Goal: Task Accomplishment & Management: Manage account settings

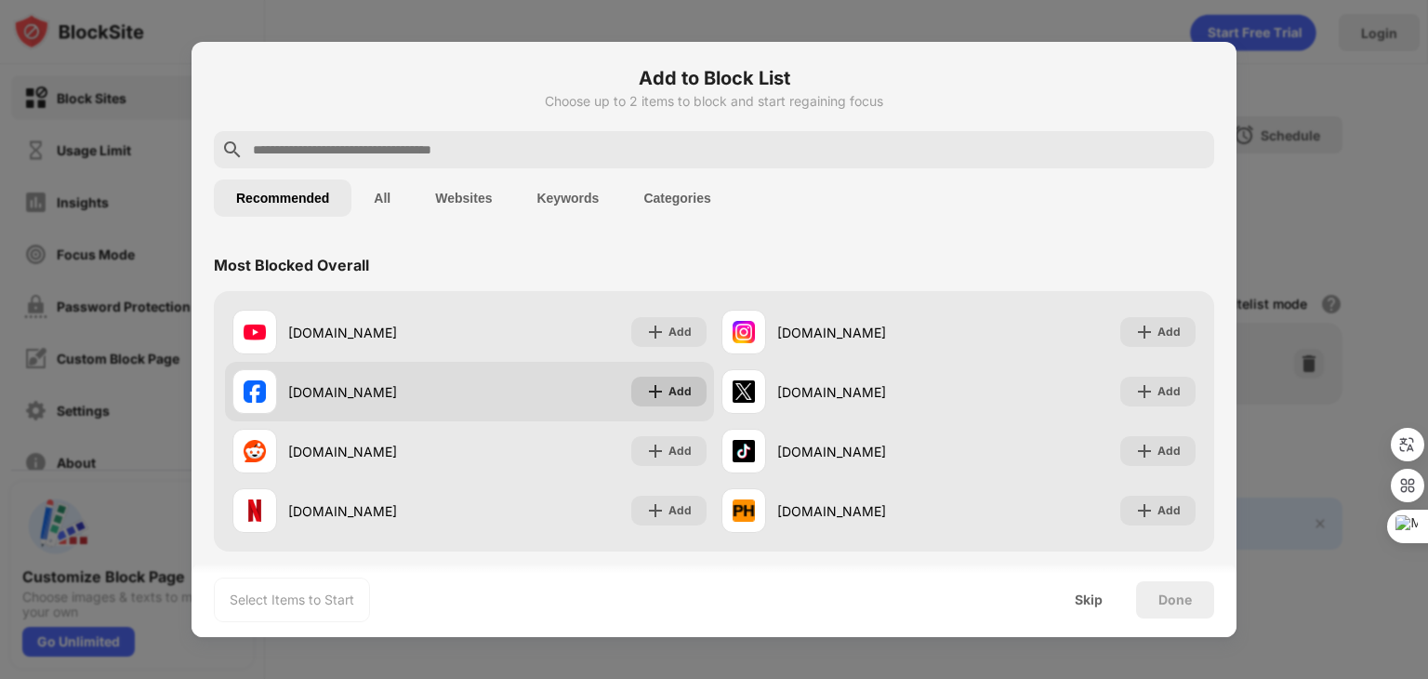
click at [675, 388] on div "Add" at bounding box center [680, 391] width 23 height 19
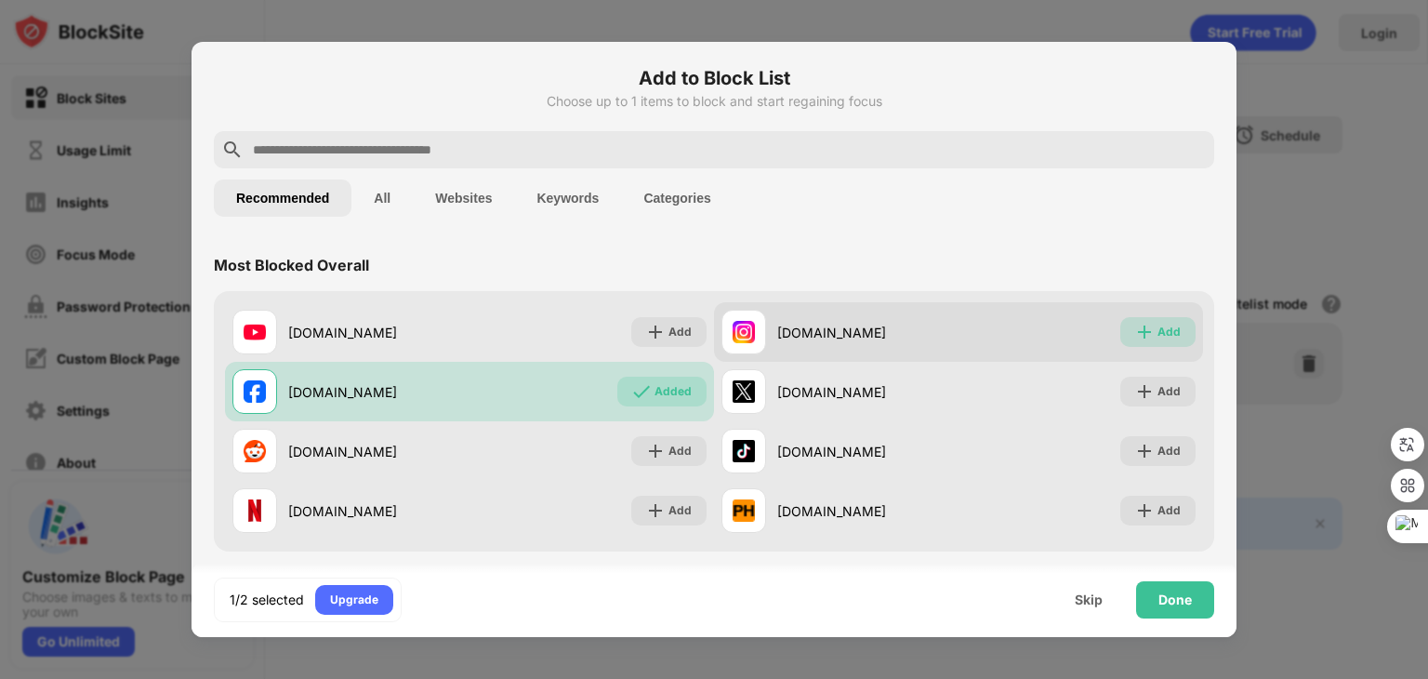
click at [1160, 332] on div "Add" at bounding box center [1169, 332] width 23 height 19
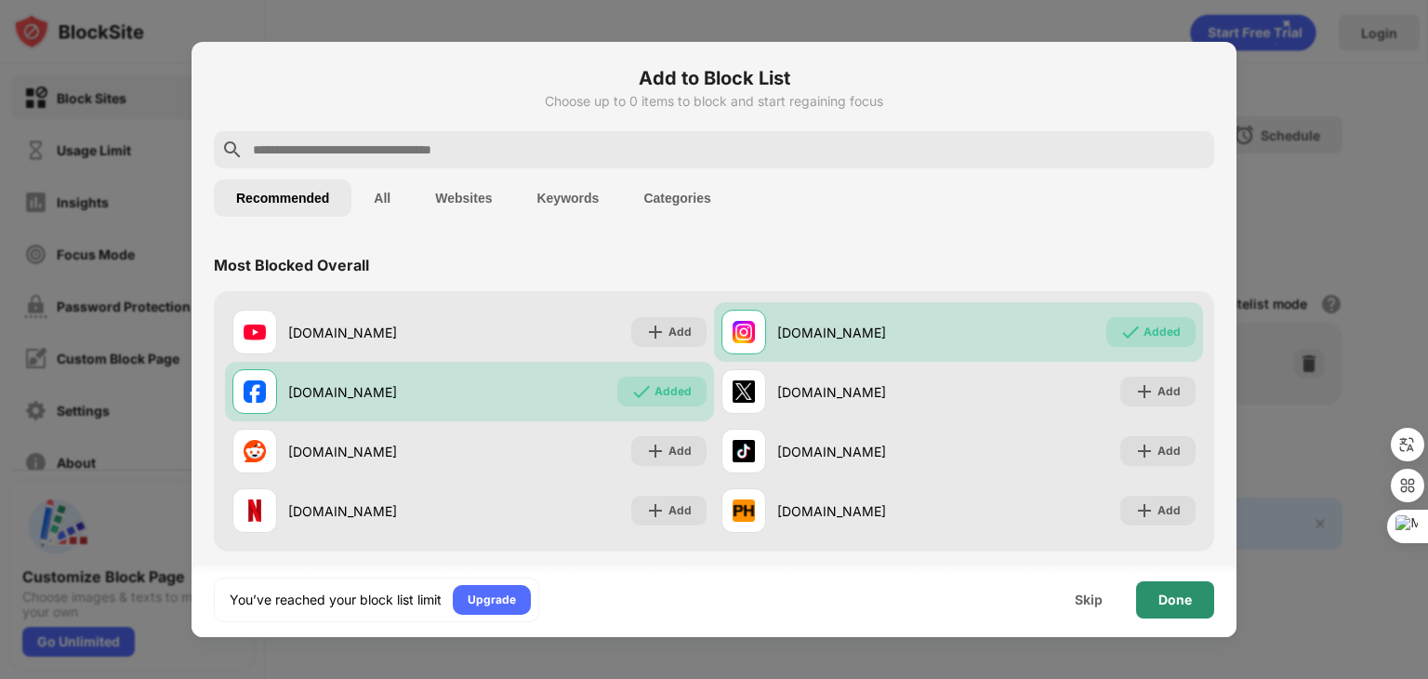
click at [1168, 596] on div "Done" at bounding box center [1175, 599] width 33 height 15
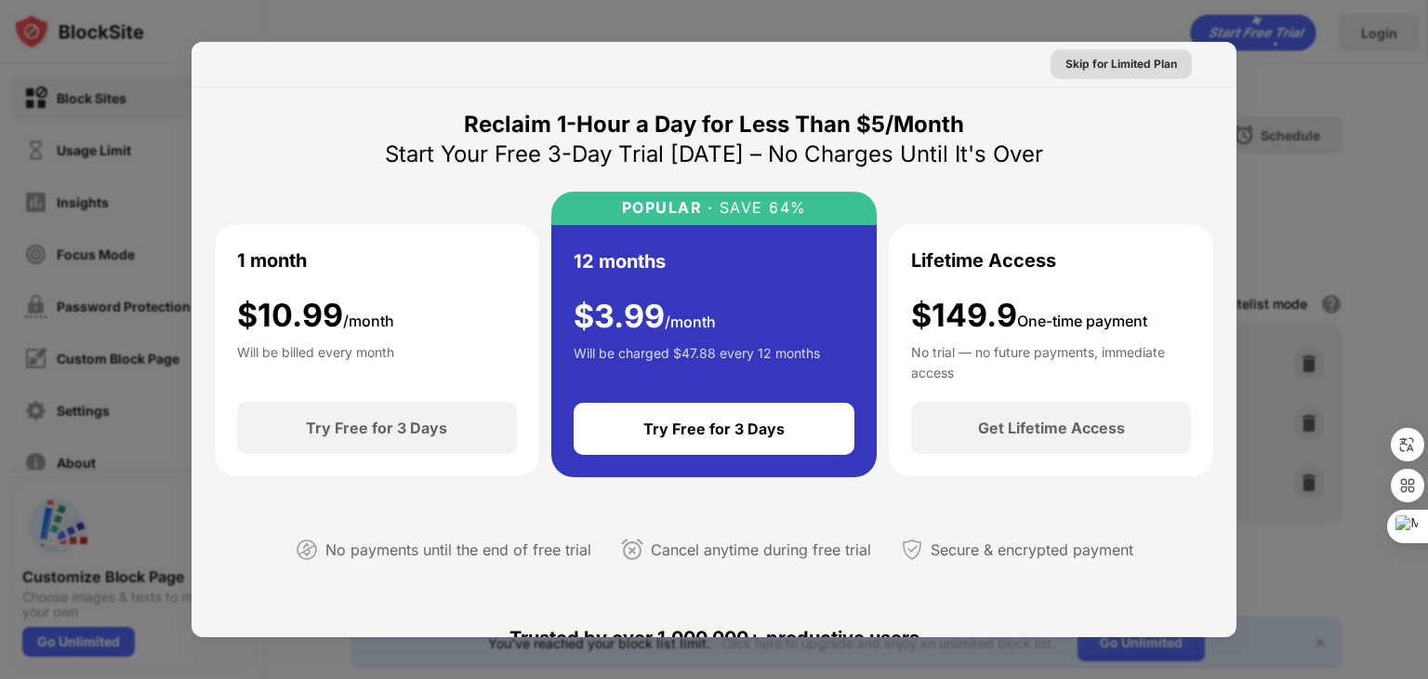
click at [1095, 61] on div "Skip for Limited Plan" at bounding box center [1122, 64] width 112 height 19
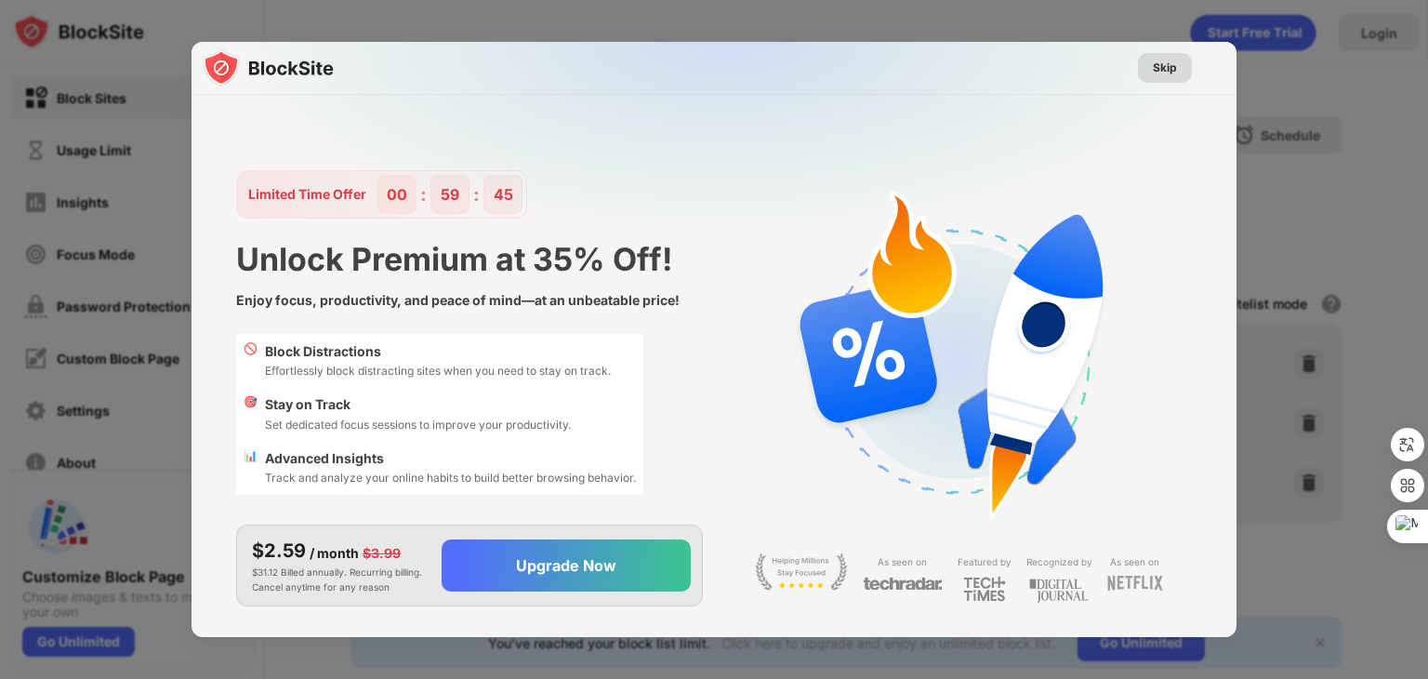
click at [1166, 59] on div "Skip" at bounding box center [1165, 68] width 24 height 19
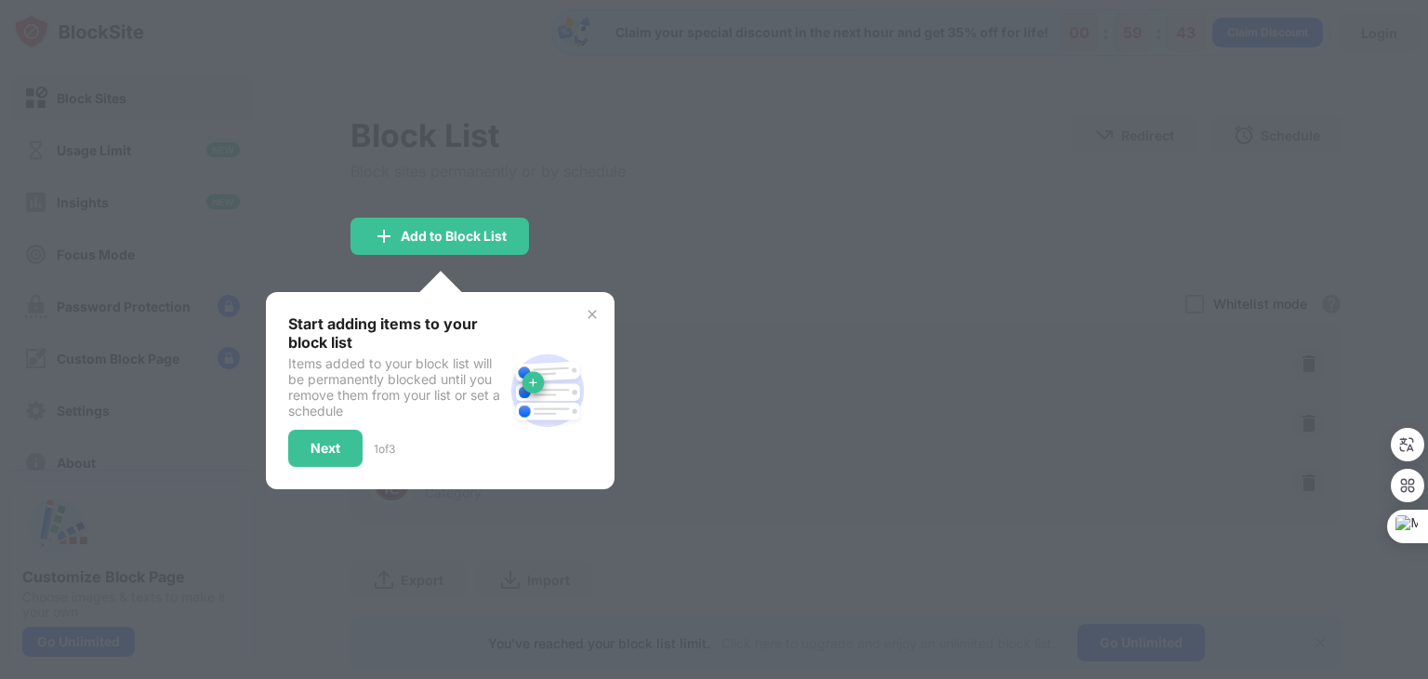
click at [589, 313] on img at bounding box center [592, 314] width 15 height 15
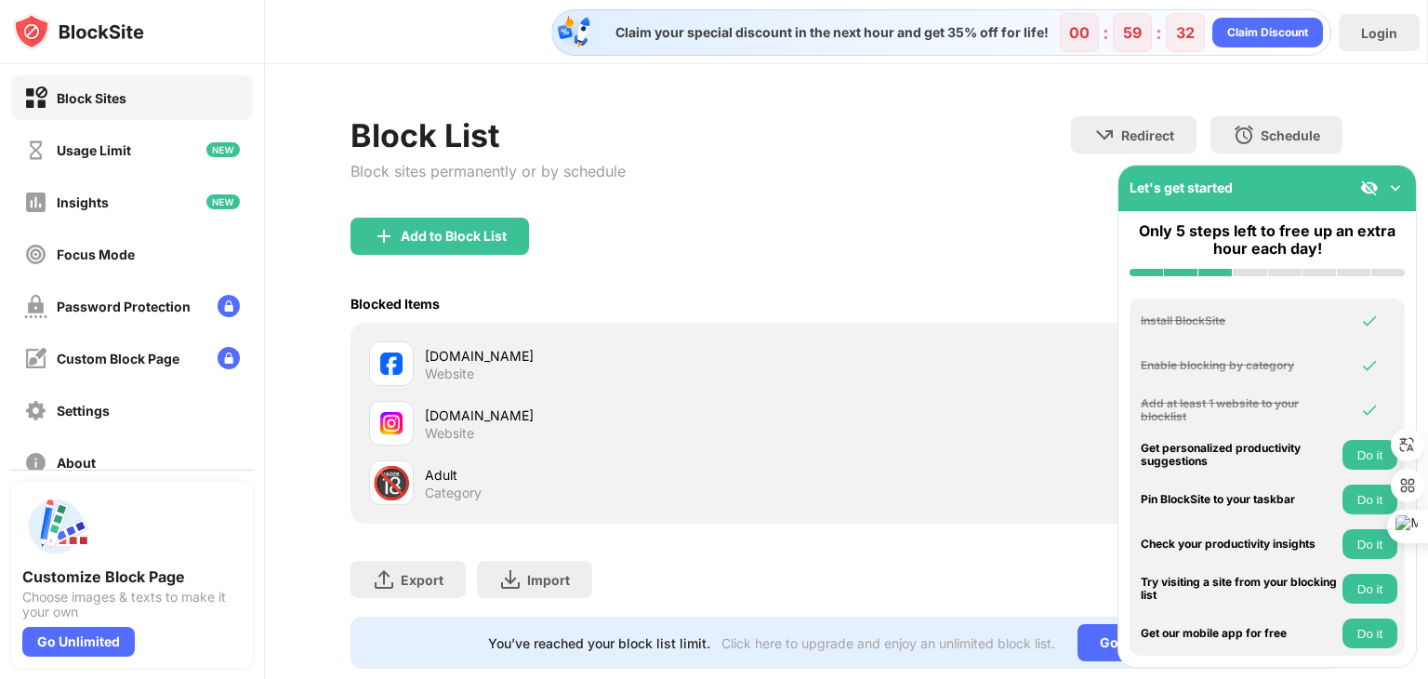
click at [1401, 190] on img at bounding box center [1395, 188] width 19 height 19
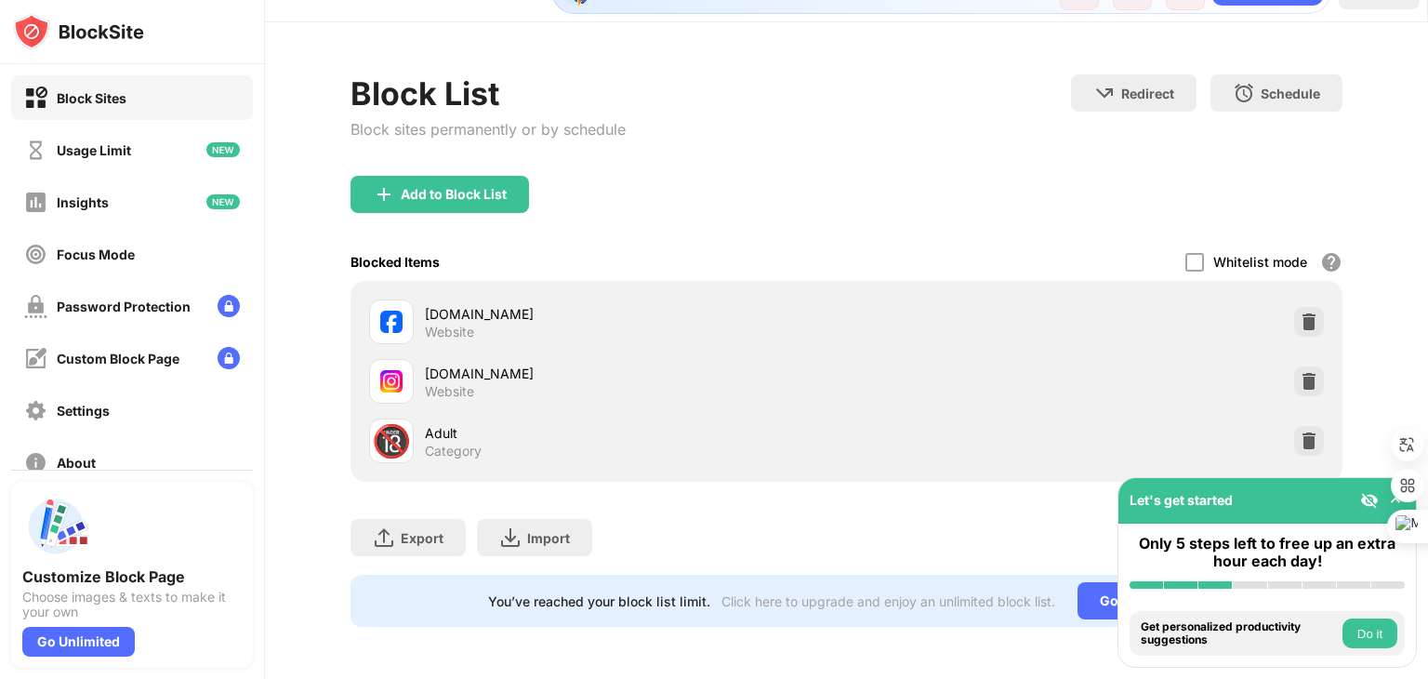
scroll to position [55, 0]
